Goal: Information Seeking & Learning: Learn about a topic

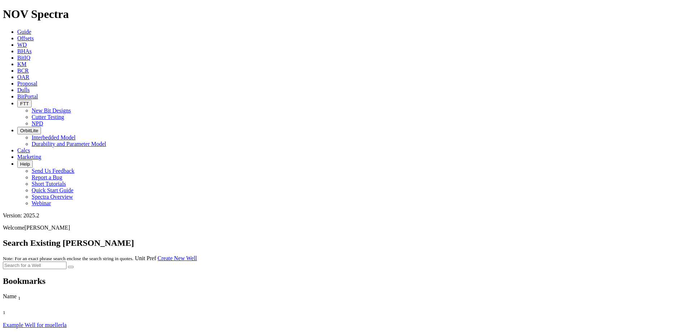
click at [17, 35] on icon at bounding box center [17, 38] width 0 height 6
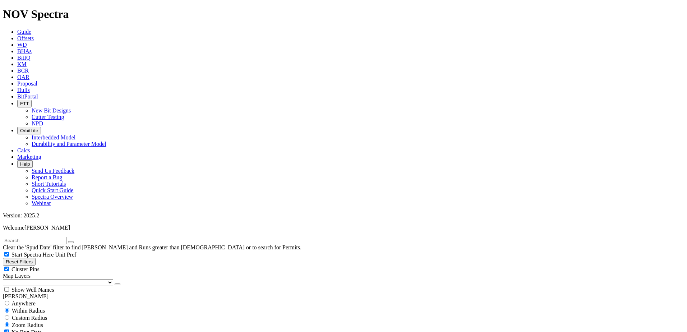
click at [66, 237] on input "text" at bounding box center [35, 241] width 64 height 8
click at [75, 241] on button "submit" at bounding box center [78, 242] width 6 height 2
type input "[PERSON_NAME]"
click at [26, 315] on span "Custom Radius" at bounding box center [29, 318] width 35 height 6
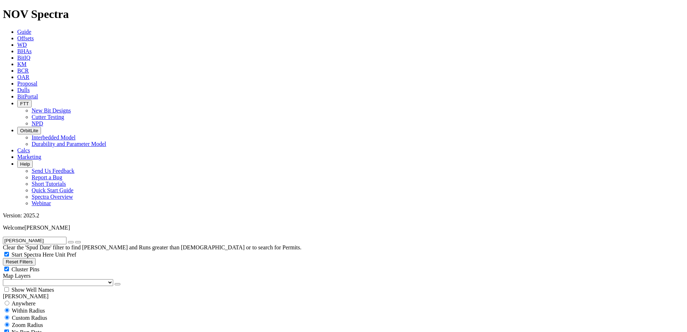
radio input "true"
radio input "false"
radio input "true"
click at [47, 328] on div "No Run Data" at bounding box center [343, 331] width 681 height 7
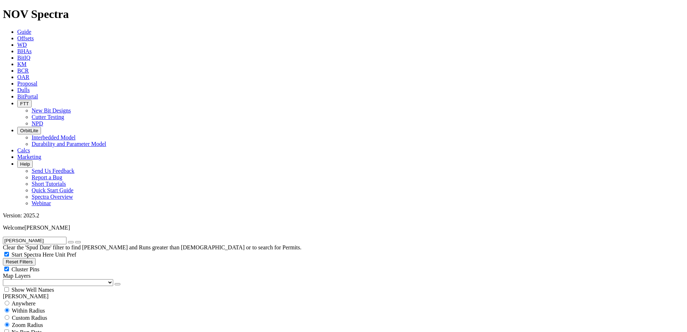
checkbox input "false"
click at [38, 315] on span "Custom Radius" at bounding box center [29, 318] width 35 height 6
radio input "true"
radio input "false"
click at [39, 328] on input "number" at bounding box center [35, 332] width 64 height 8
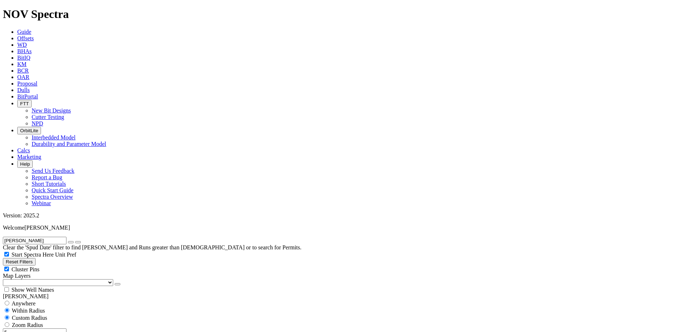
type input "5"
type input "[DATE]"
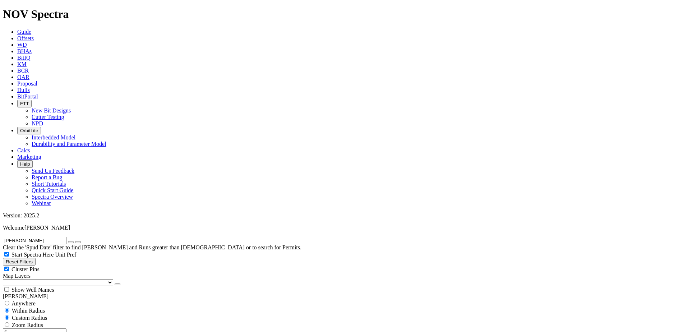
scroll to position [108, 0]
drag, startPoint x: 39, startPoint y: 171, endPoint x: 36, endPoint y: 171, distance: 3.7
click at [71, 242] on icon "button" at bounding box center [71, 242] width 0 height 0
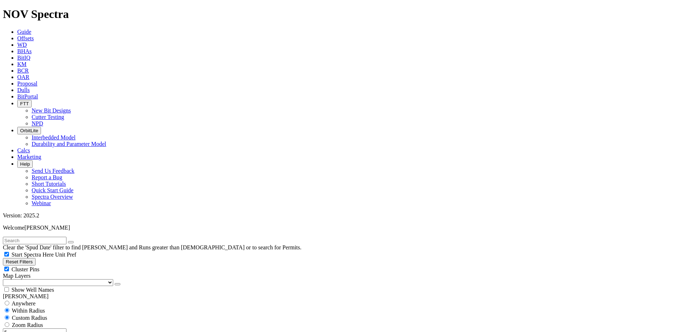
scroll to position [216, 0]
select select "? number:8.75 ?"
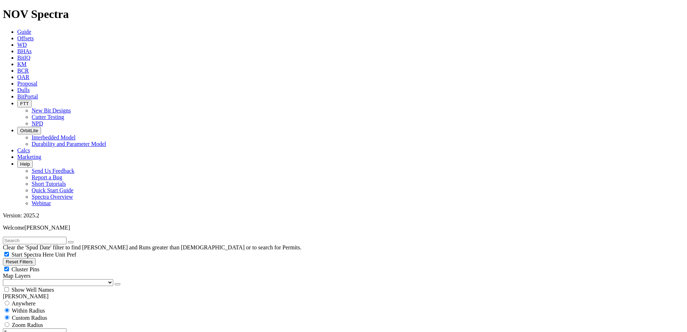
scroll to position [395, 0]
type input "8000"
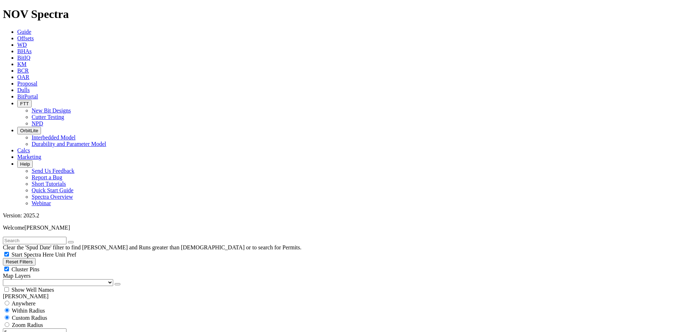
type input "10000"
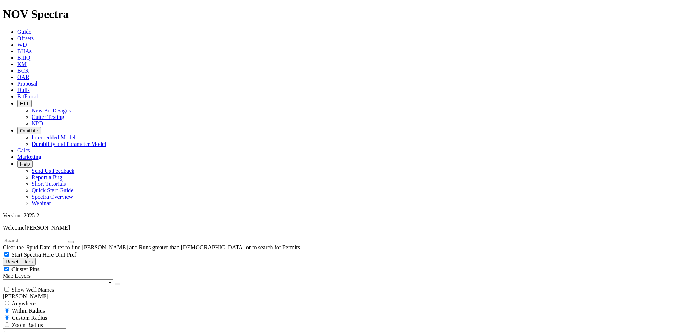
drag, startPoint x: 57, startPoint y: 136, endPoint x: 65, endPoint y: 136, distance: 7.9
click at [65, 328] on div "5 Miles Kilometers" at bounding box center [343, 335] width 681 height 15
type input "10"
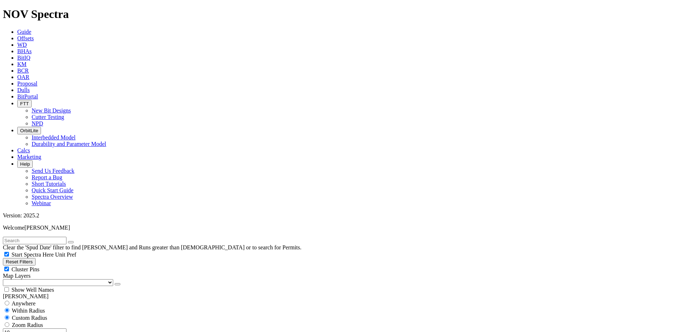
select select
drag, startPoint x: 50, startPoint y: 134, endPoint x: 71, endPoint y: 135, distance: 20.9
click at [71, 328] on div "10 Miles Kilometers" at bounding box center [343, 335] width 681 height 15
type input "15"
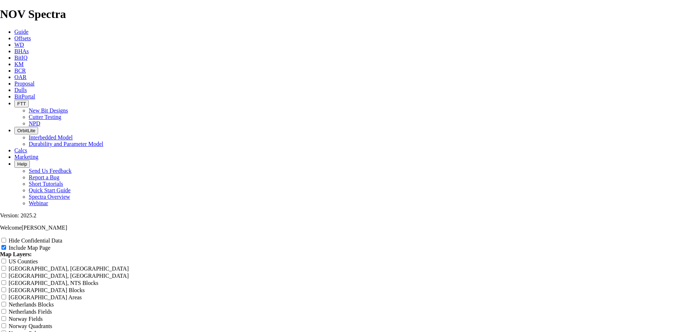
scroll to position [1257, 0]
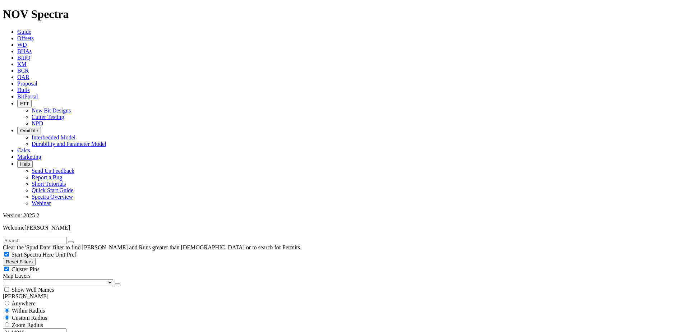
drag, startPoint x: 58, startPoint y: 135, endPoint x: 82, endPoint y: 135, distance: 24.1
click at [82, 328] on div "24.14016 Miles Kilometers" at bounding box center [343, 335] width 681 height 15
drag, startPoint x: 48, startPoint y: 138, endPoint x: 69, endPoint y: 134, distance: 21.1
click at [71, 328] on div "10 Miles Kilometers" at bounding box center [343, 335] width 681 height 15
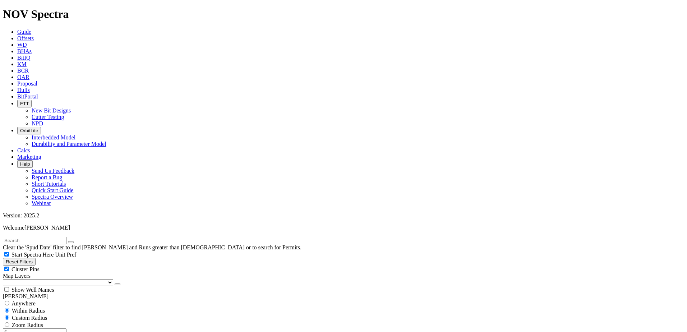
drag, startPoint x: 50, startPoint y: 137, endPoint x: 64, endPoint y: 137, distance: 14.0
click at [64, 328] on div "5 Miles Kilometers" at bounding box center [343, 335] width 681 height 15
type input "10"
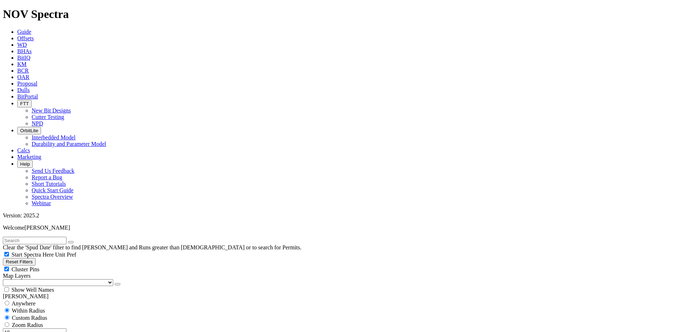
type input "[DATE]"
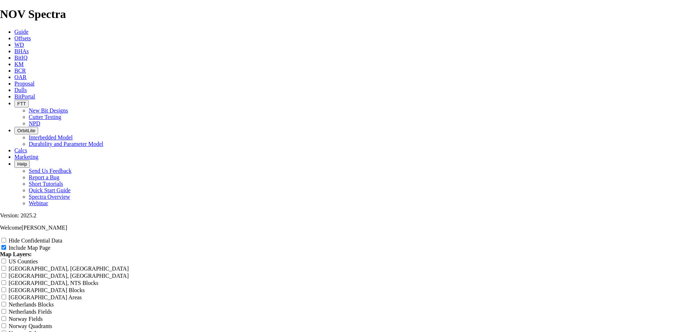
scroll to position [1257, 0]
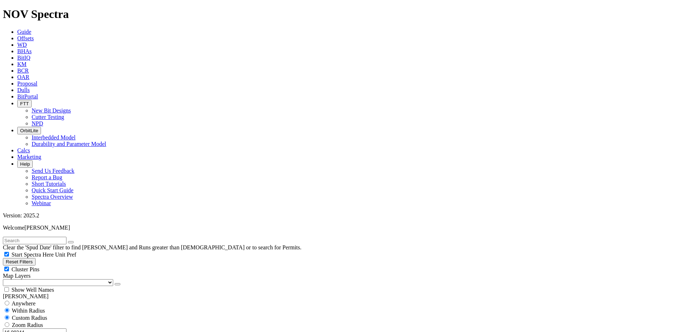
scroll to position [503, 0]
